Goal: Task Accomplishment & Management: Manage account settings

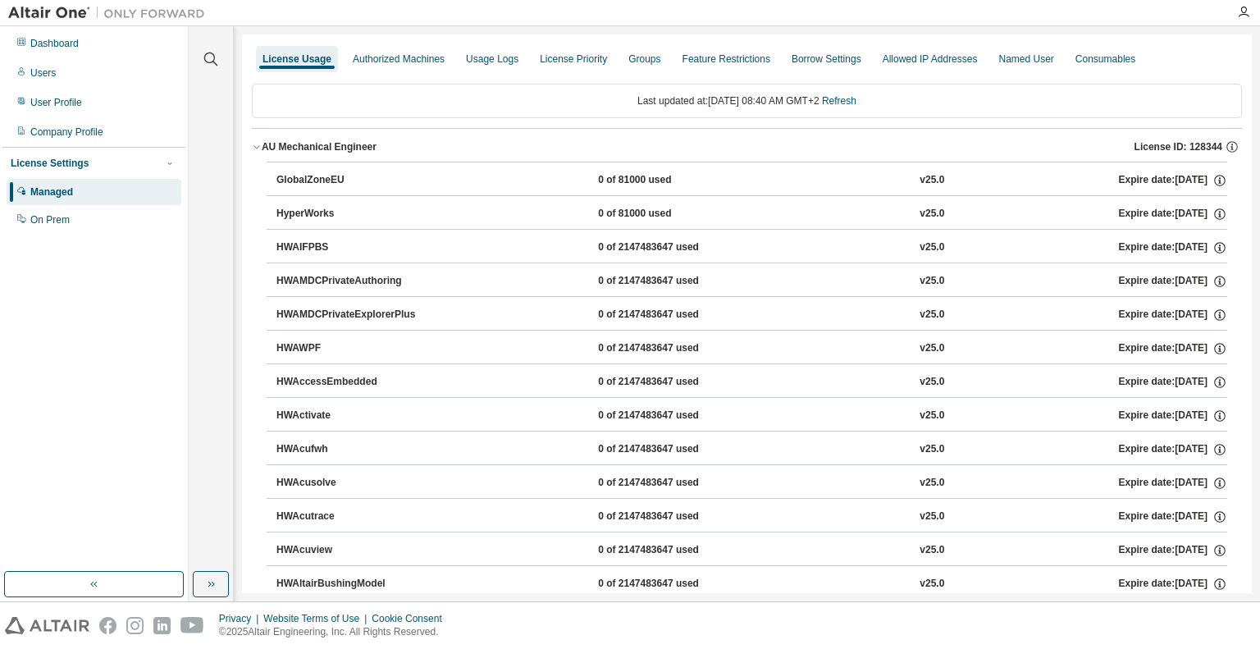
click at [253, 150] on icon "button" at bounding box center [257, 147] width 10 height 10
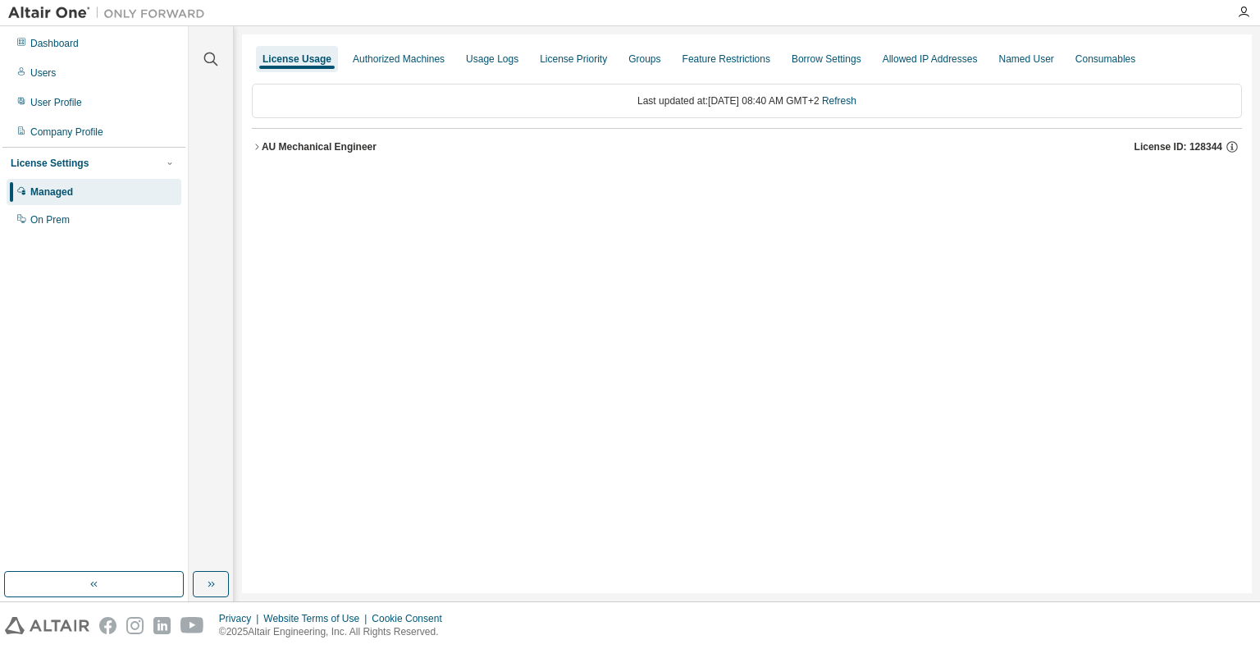
click at [253, 150] on icon "button" at bounding box center [257, 147] width 10 height 10
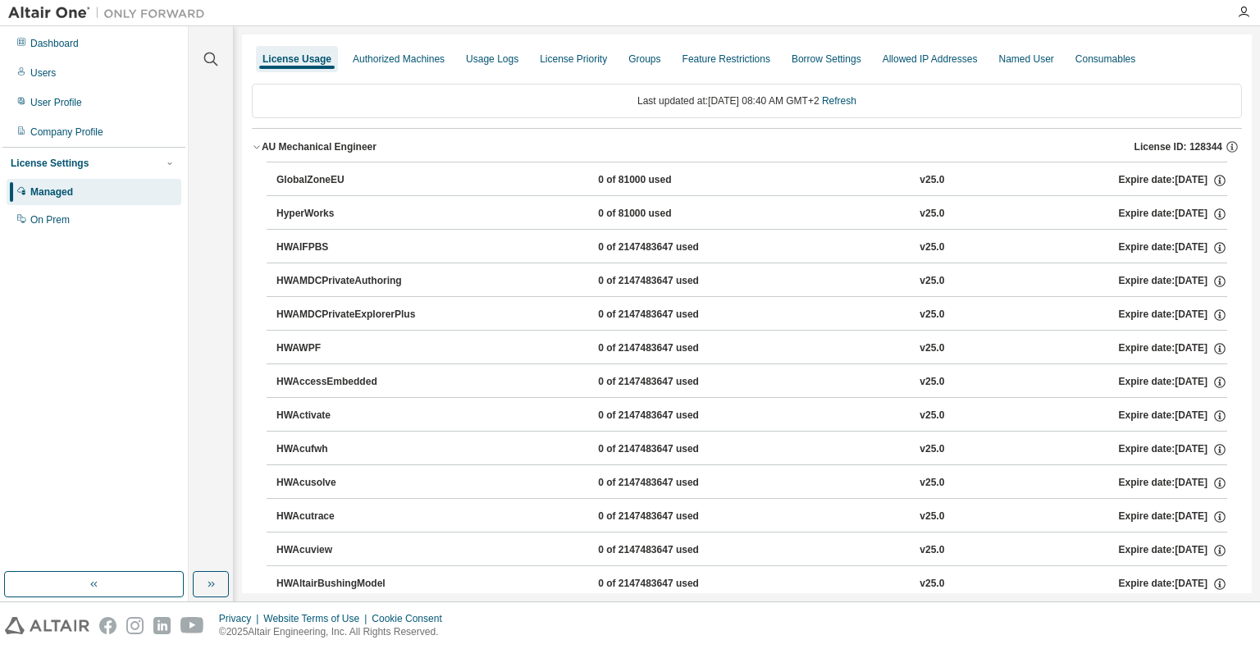
click at [303, 55] on div "License Usage" at bounding box center [296, 58] width 69 height 13
click at [71, 187] on div "Managed" at bounding box center [51, 191] width 43 height 13
click at [292, 184] on div "GlobalZoneEU" at bounding box center [350, 180] width 148 height 15
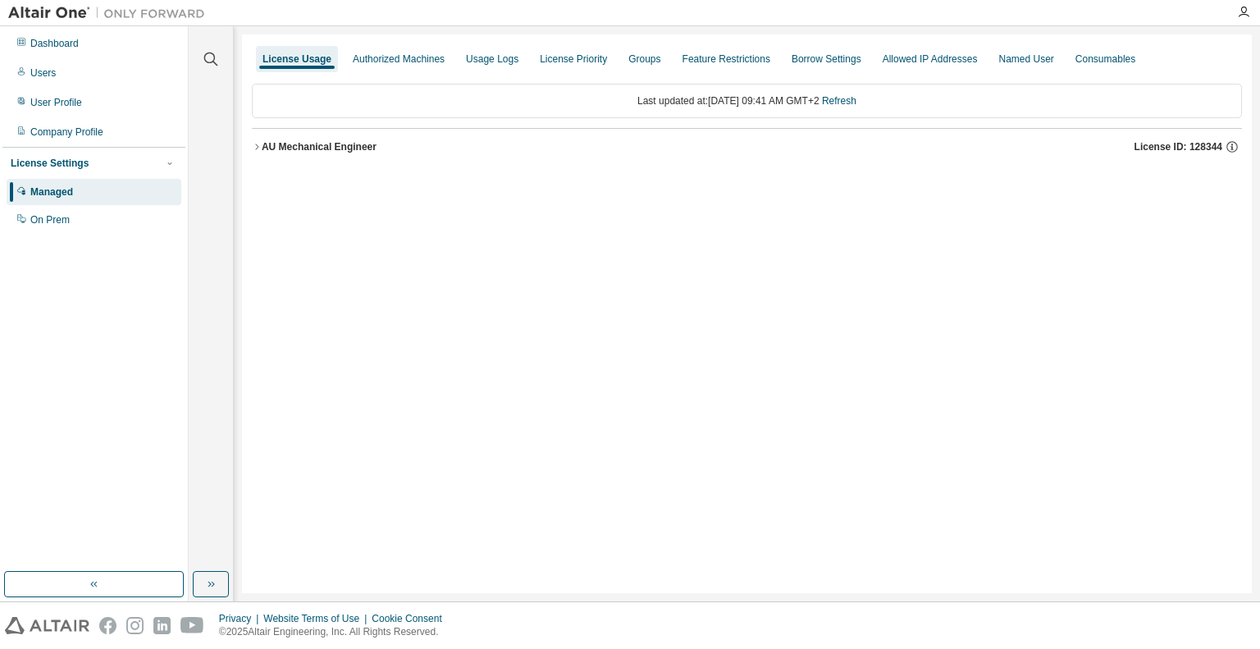
click at [257, 147] on icon "button" at bounding box center [256, 146] width 3 height 6
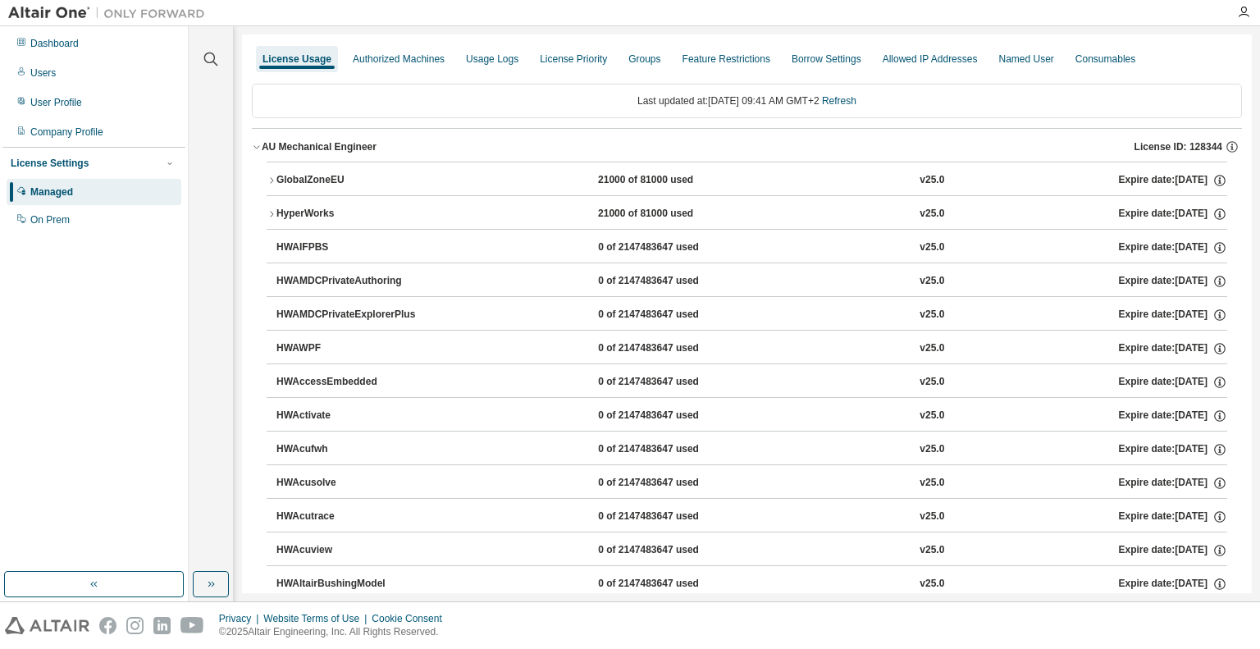
click at [266, 216] on icon "button" at bounding box center [271, 214] width 10 height 10
